Goal: Task Accomplishment & Management: Use online tool/utility

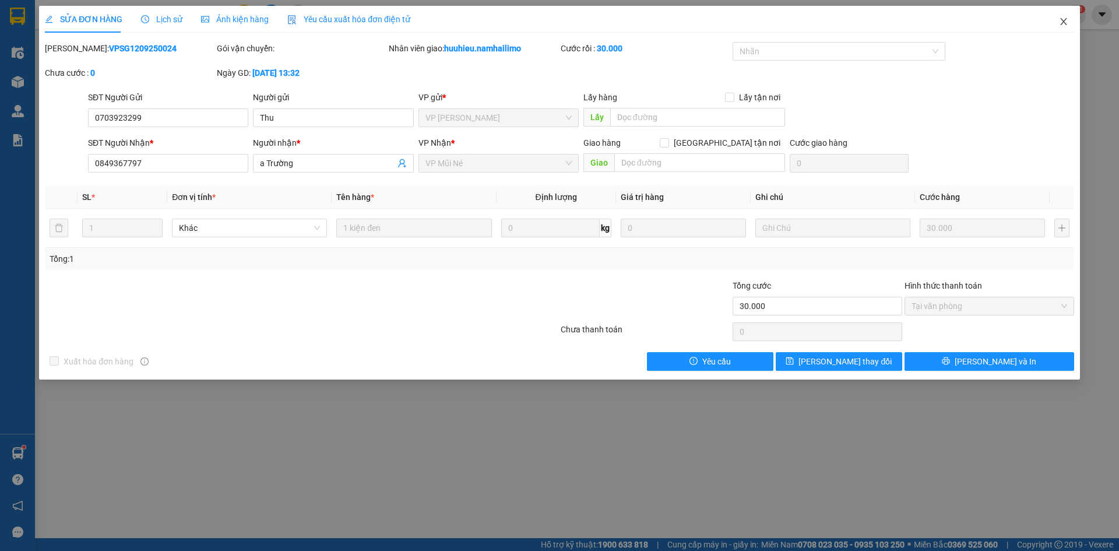
click at [1065, 17] on icon "close" at bounding box center [1063, 21] width 9 height 9
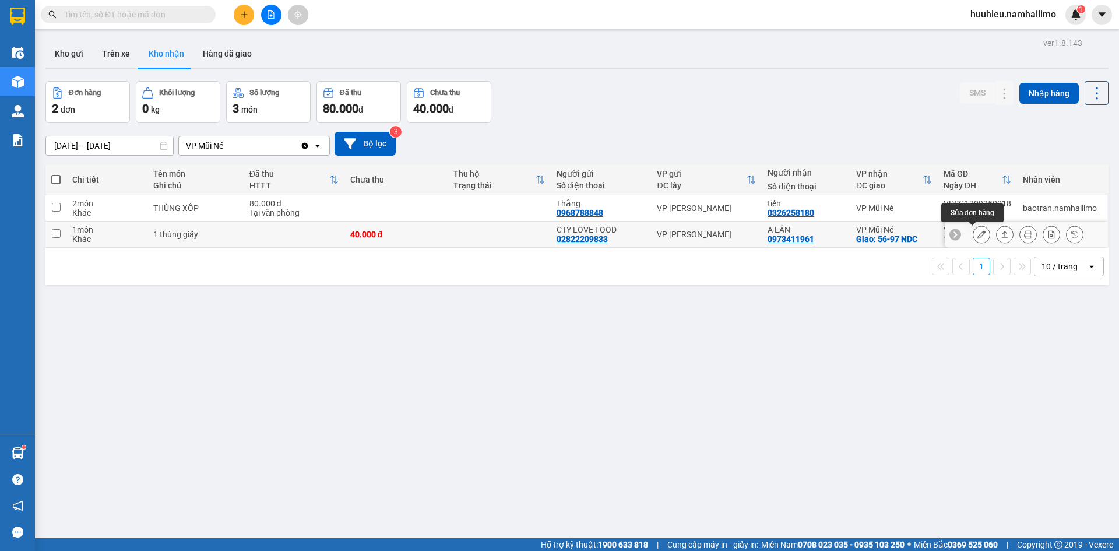
click at [977, 234] on icon at bounding box center [981, 234] width 8 height 8
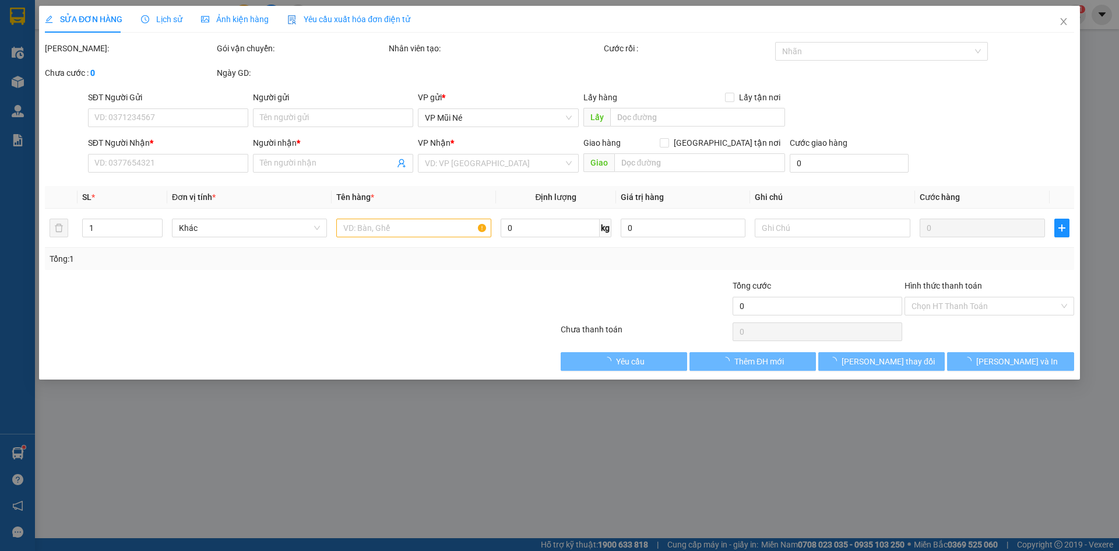
type input "02822209833"
type input "CTY LOVE FOOD"
type input "0973411961"
type input "A LÂN"
checkbox input "true"
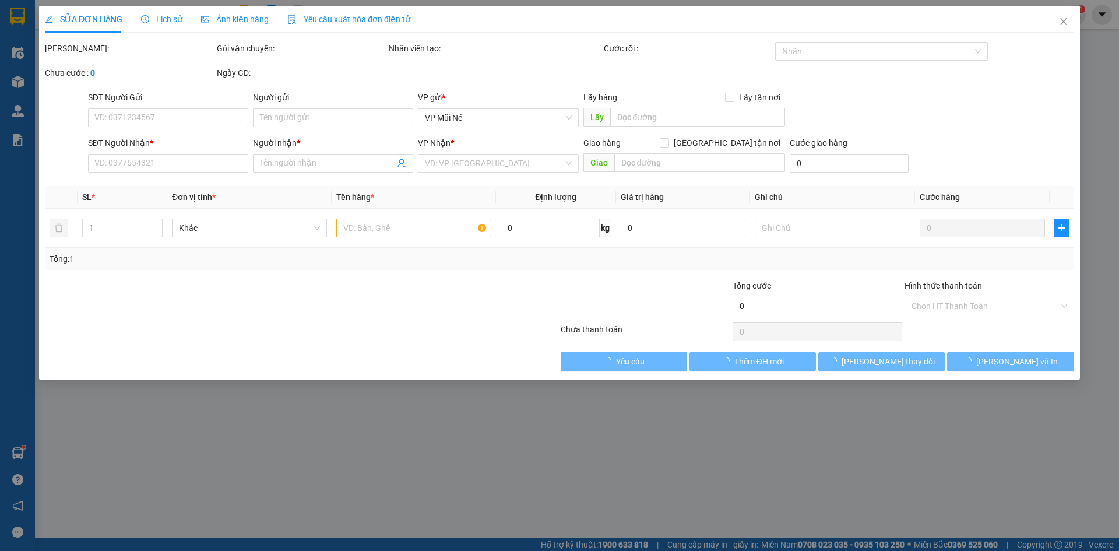
type input "56-97 NDC"
type input "40.000"
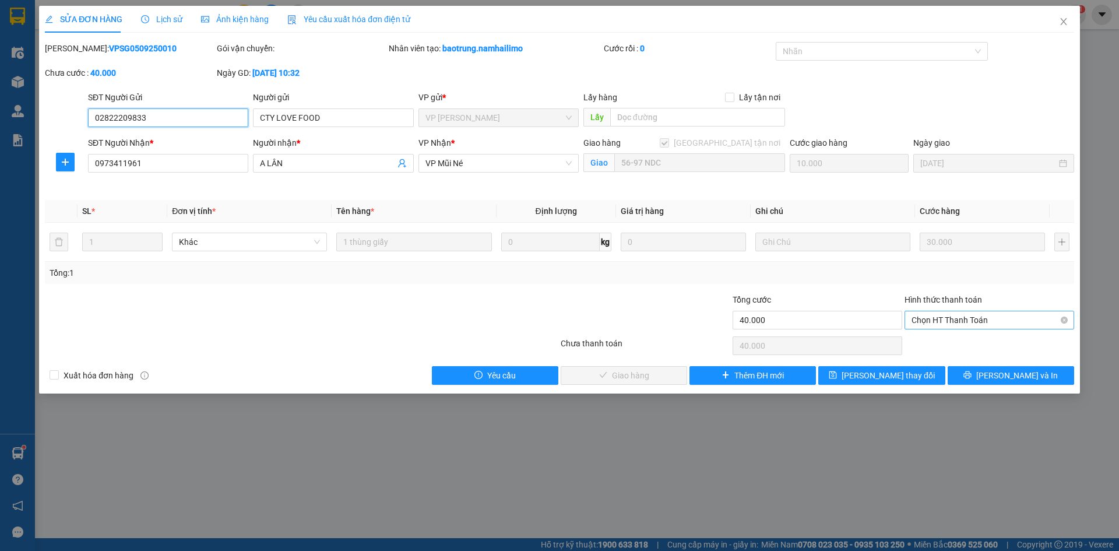
click at [958, 321] on span "Chọn HT Thanh Toán" at bounding box center [990, 319] width 156 height 17
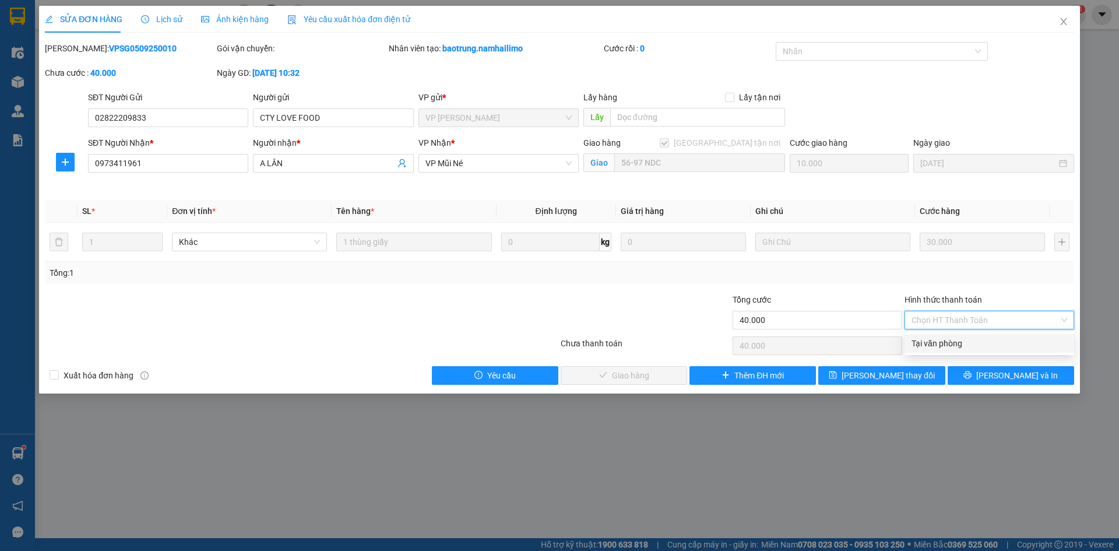
click at [951, 343] on div "Tại văn phòng" at bounding box center [990, 343] width 156 height 13
type input "0"
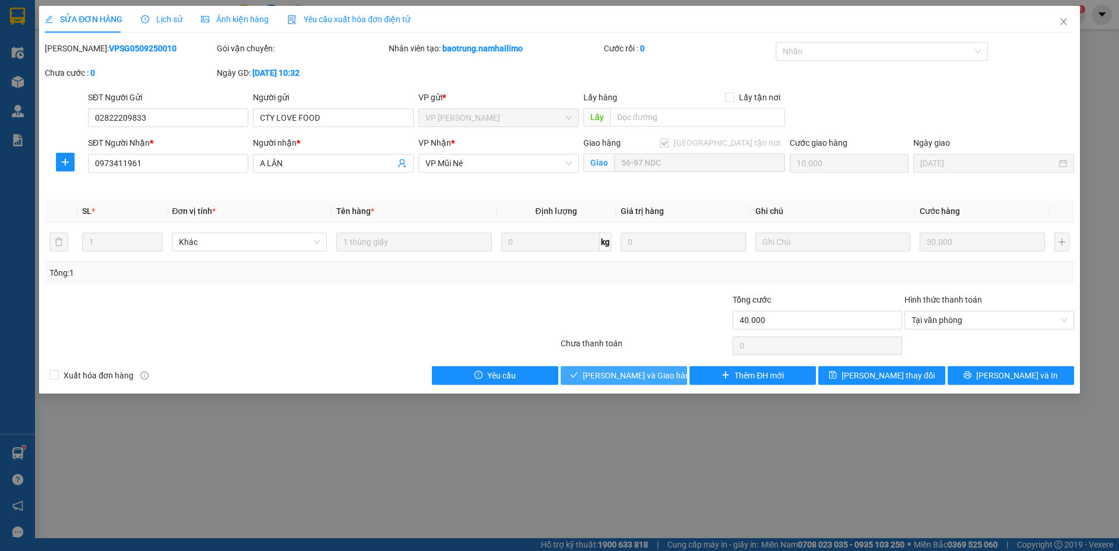
click at [627, 375] on span "[PERSON_NAME] và Giao hàng" at bounding box center [639, 375] width 112 height 13
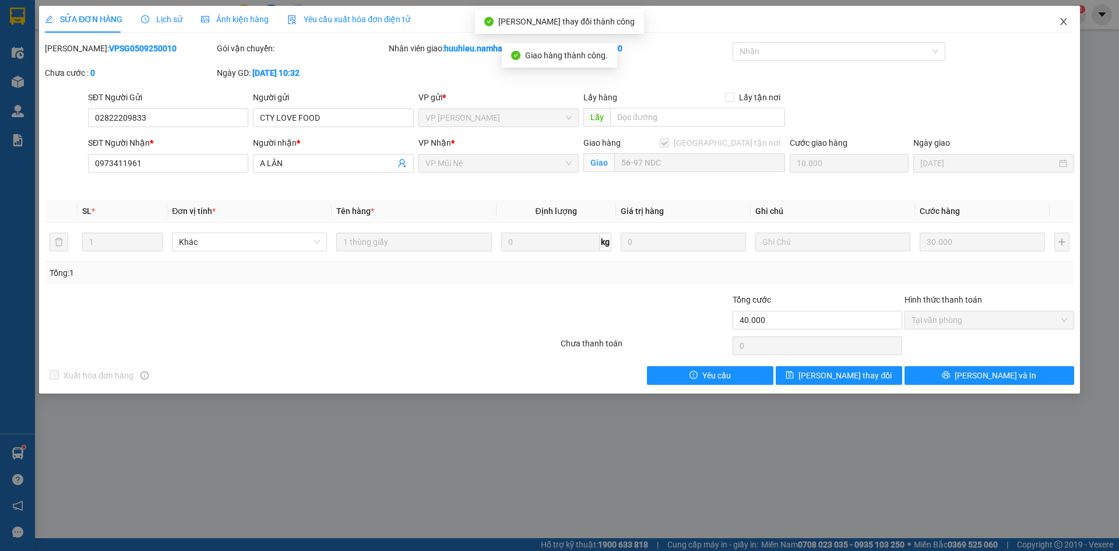
click at [1067, 23] on icon "close" at bounding box center [1063, 21] width 9 height 9
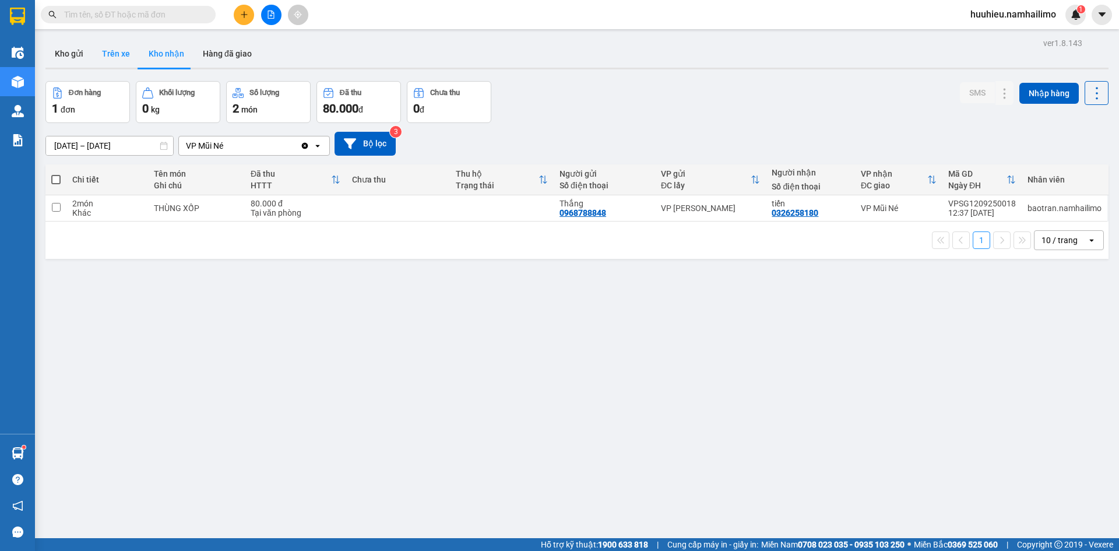
click at [118, 59] on button "Trên xe" at bounding box center [116, 54] width 47 height 28
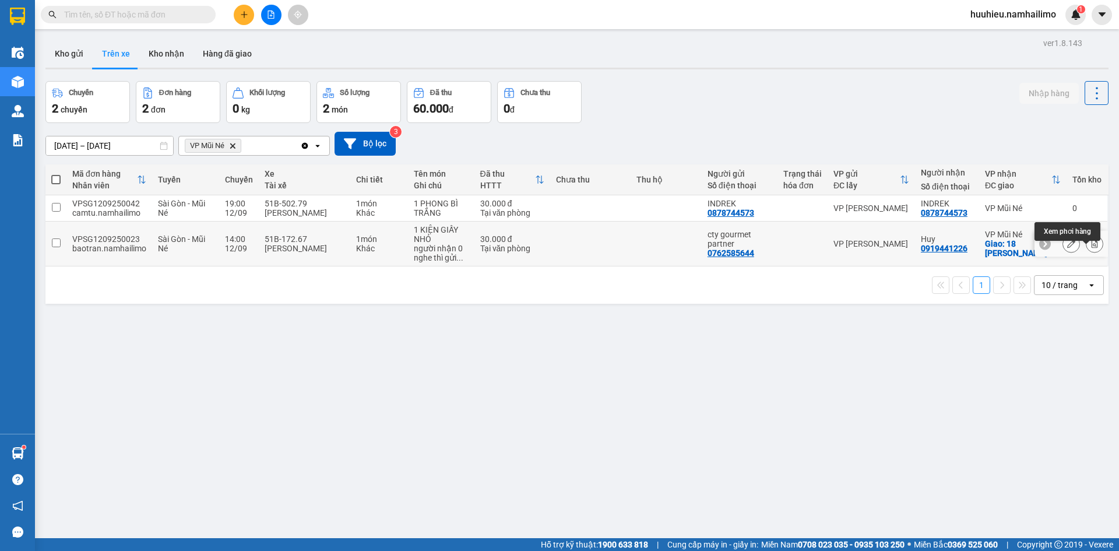
click at [1091, 248] on icon at bounding box center [1095, 244] width 8 height 8
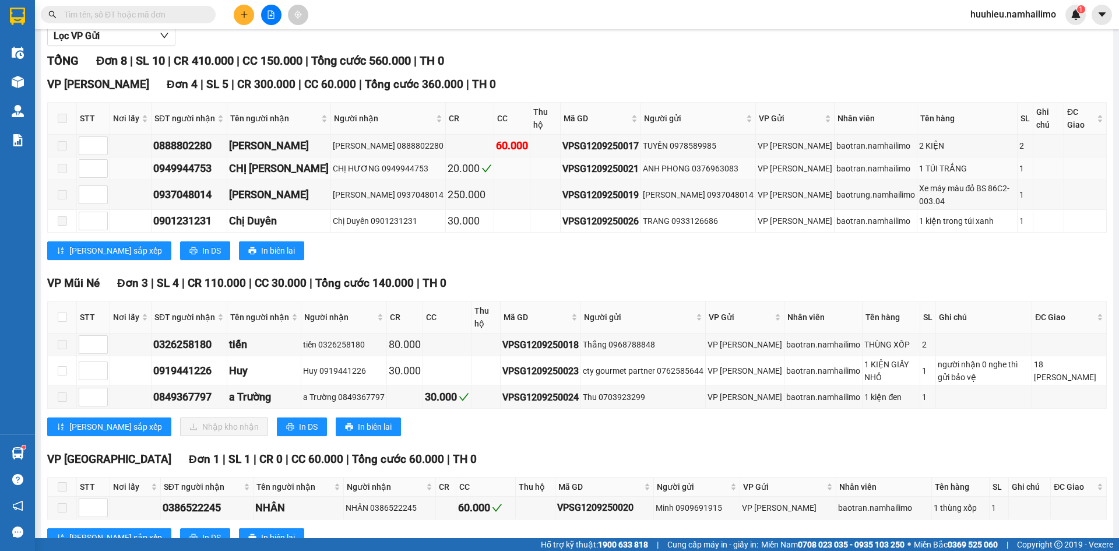
scroll to position [153, 0]
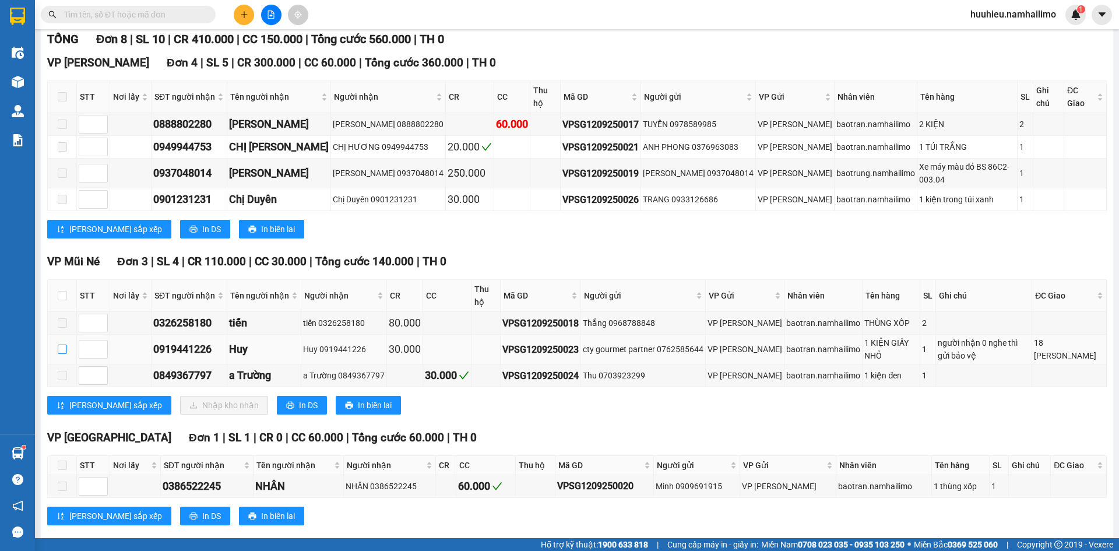
click at [65, 344] on input "checkbox" at bounding box center [62, 348] width 9 height 9
checkbox input "true"
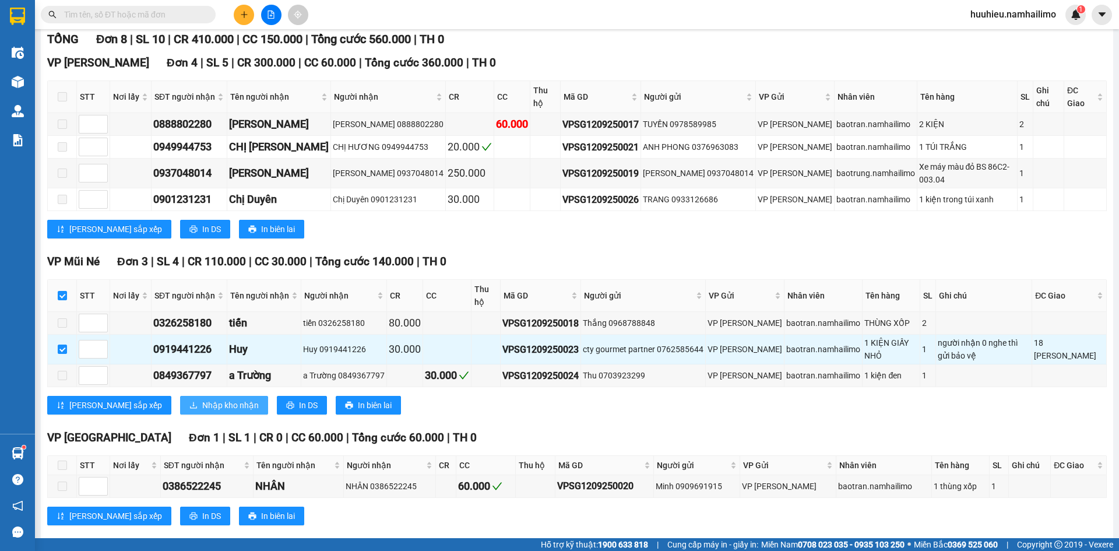
click at [180, 396] on button "Nhập kho nhận" at bounding box center [224, 405] width 88 height 19
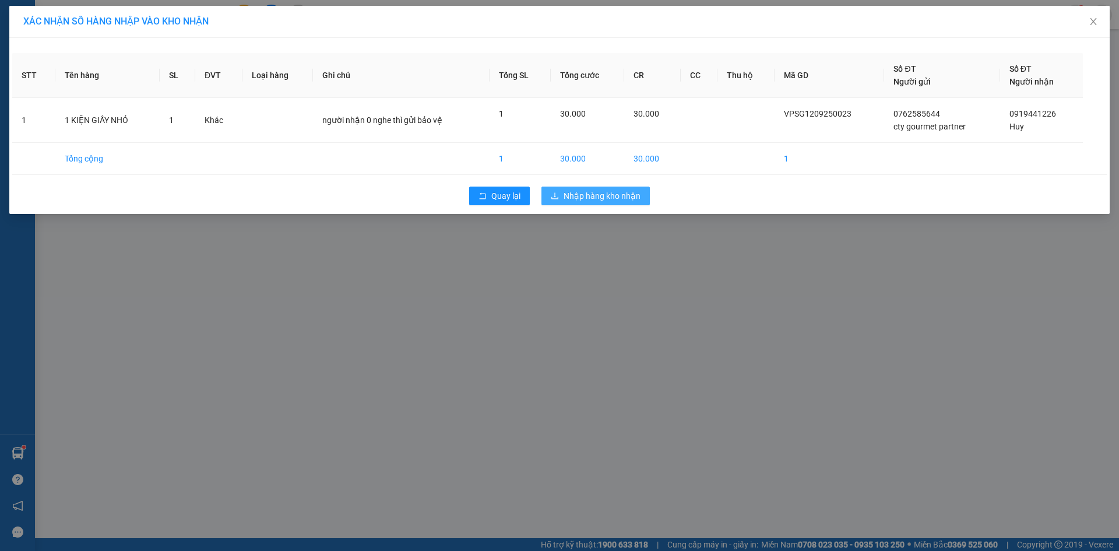
click at [596, 189] on span "Nhập hàng kho nhận" at bounding box center [602, 195] width 77 height 13
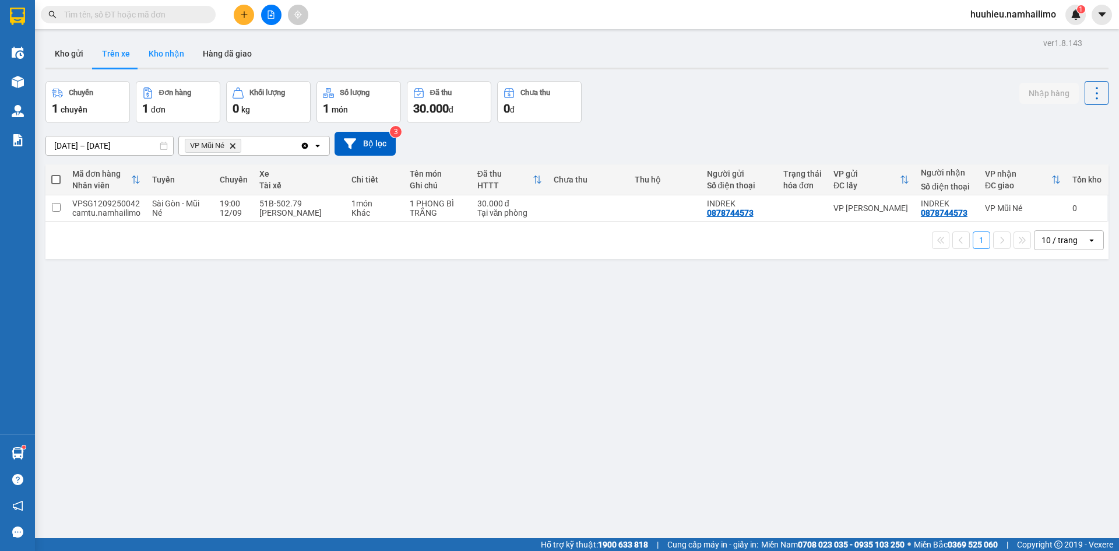
click at [160, 50] on button "Kho nhận" at bounding box center [166, 54] width 54 height 28
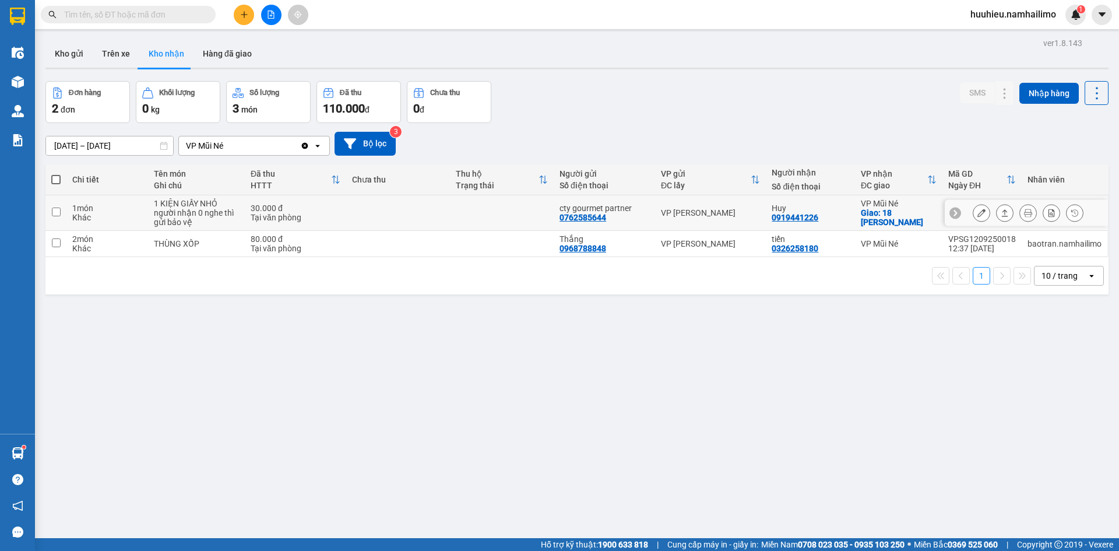
click at [977, 214] on icon at bounding box center [981, 213] width 8 height 8
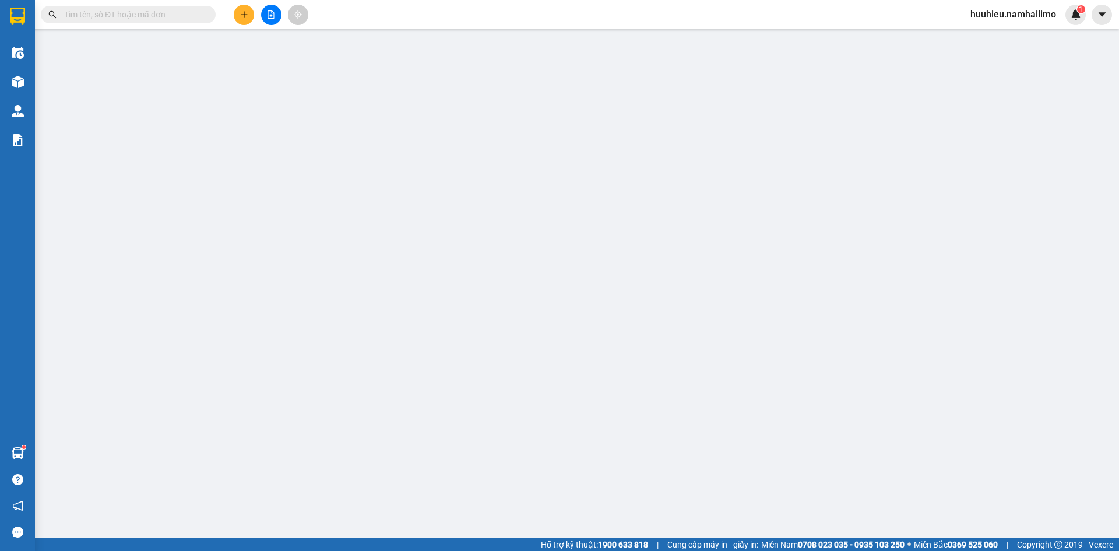
type input "0762585644"
type input "cty gourmet partner"
type input "0919441226"
type input "Huy"
checkbox input "true"
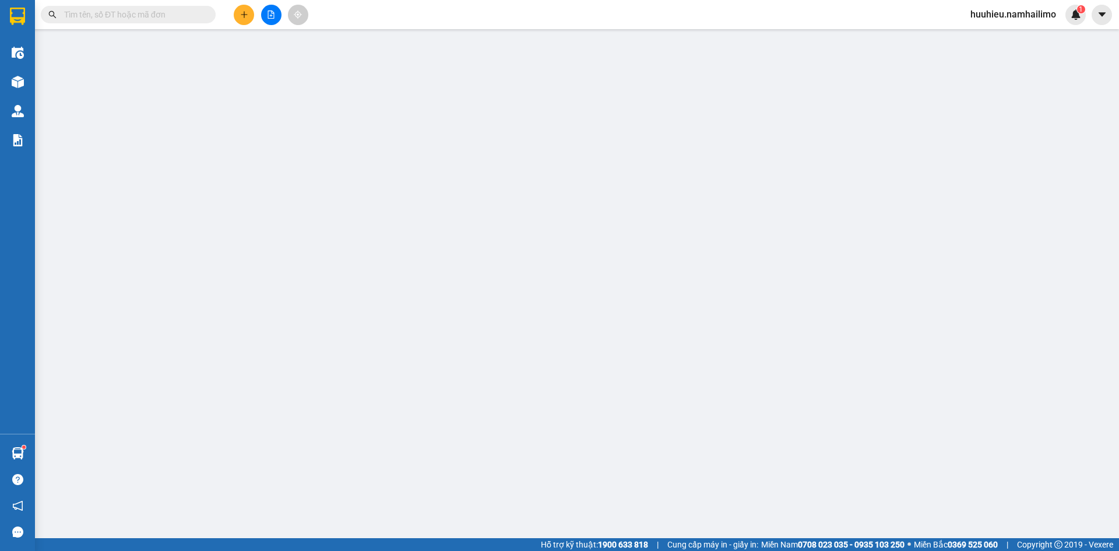
type input "18 [PERSON_NAME]"
type input "30.000"
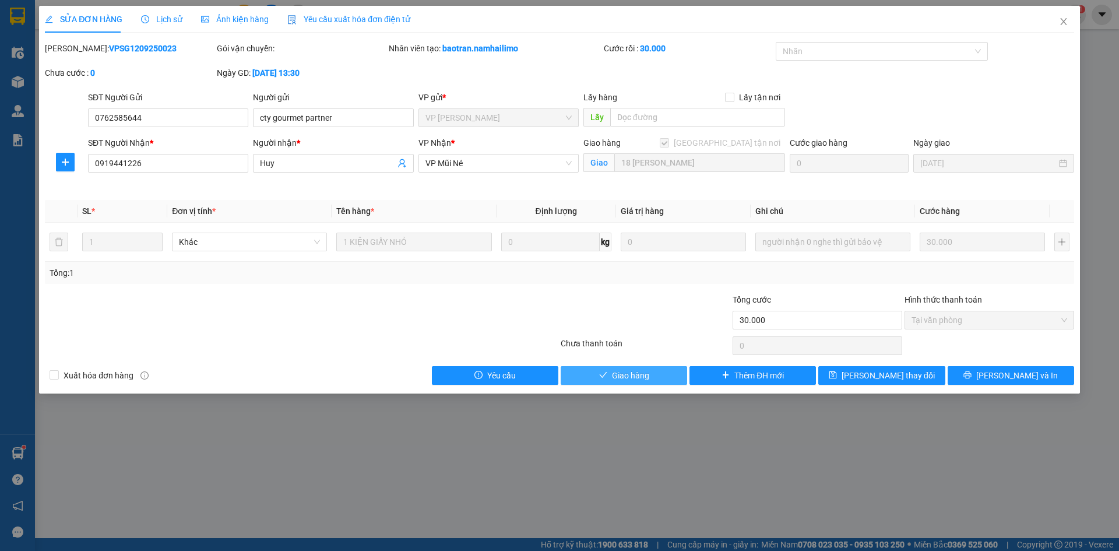
click at [650, 377] on button "Giao hàng" at bounding box center [624, 375] width 126 height 19
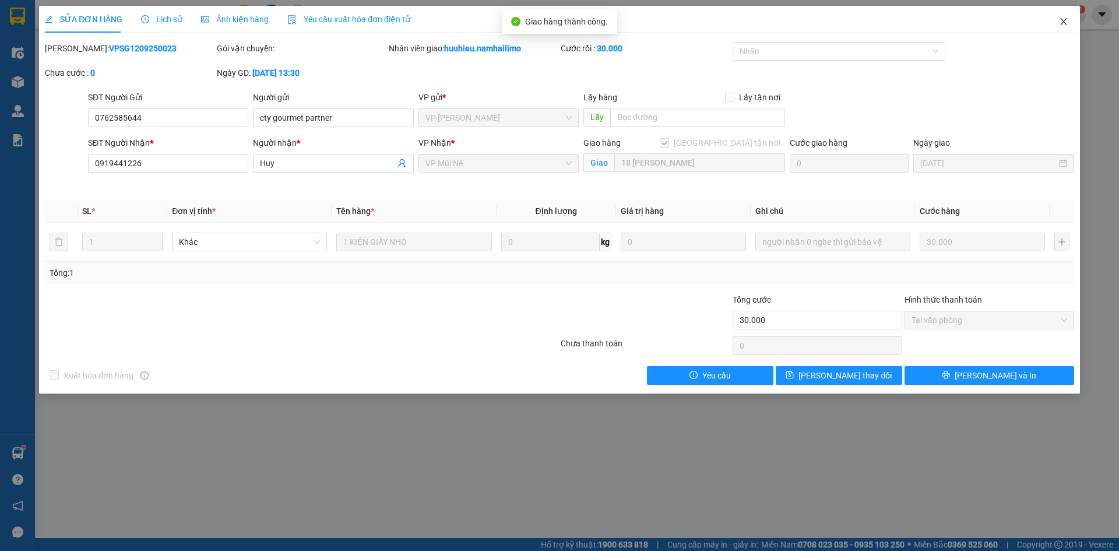
click at [1066, 23] on icon "close" at bounding box center [1063, 21] width 9 height 9
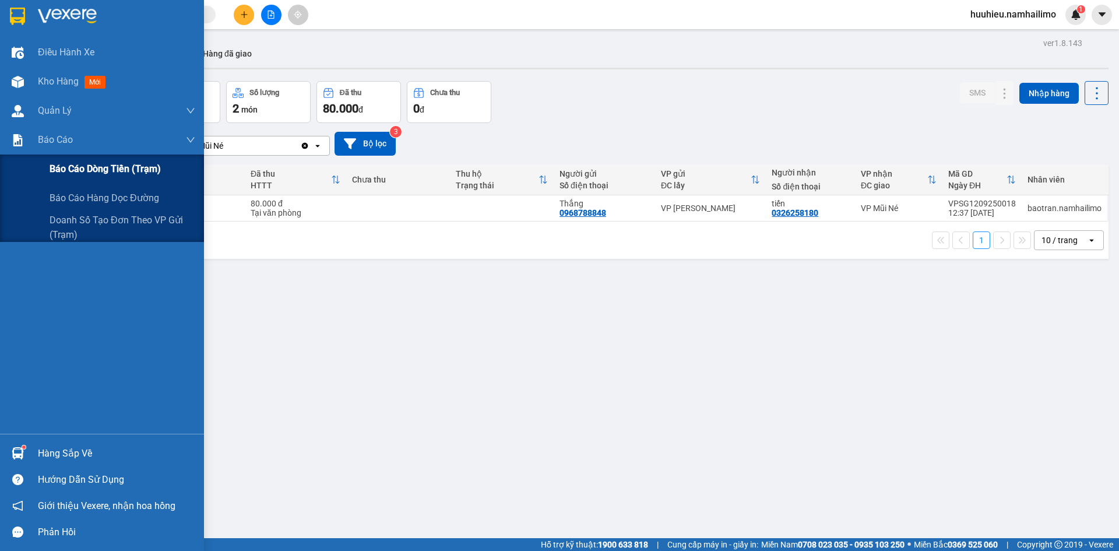
click at [73, 167] on span "Báo cáo dòng tiền (trạm)" at bounding box center [105, 168] width 111 height 15
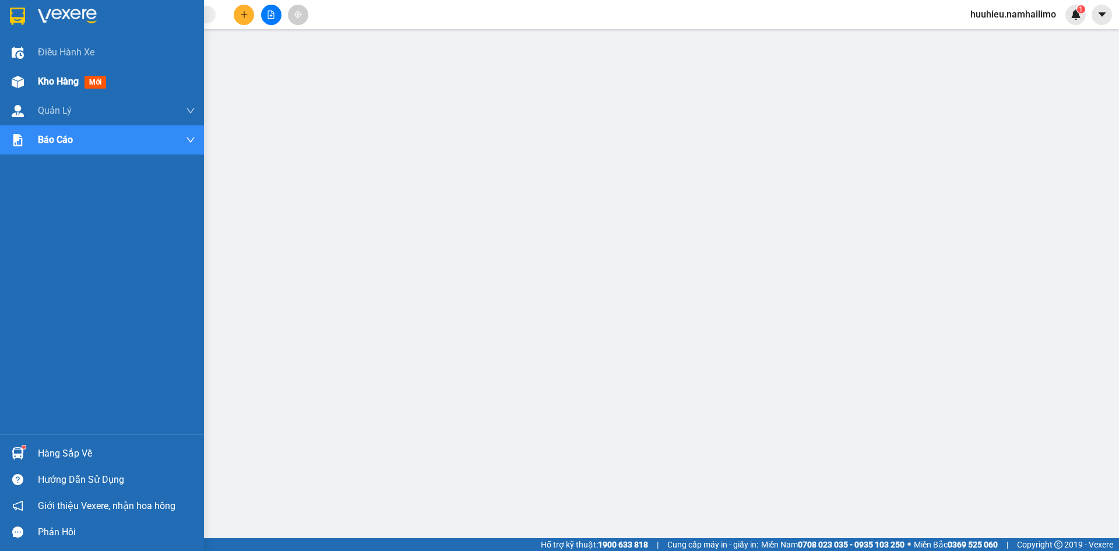
click at [56, 76] on span "Kho hàng" at bounding box center [58, 81] width 41 height 11
